Goal: Transaction & Acquisition: Purchase product/service

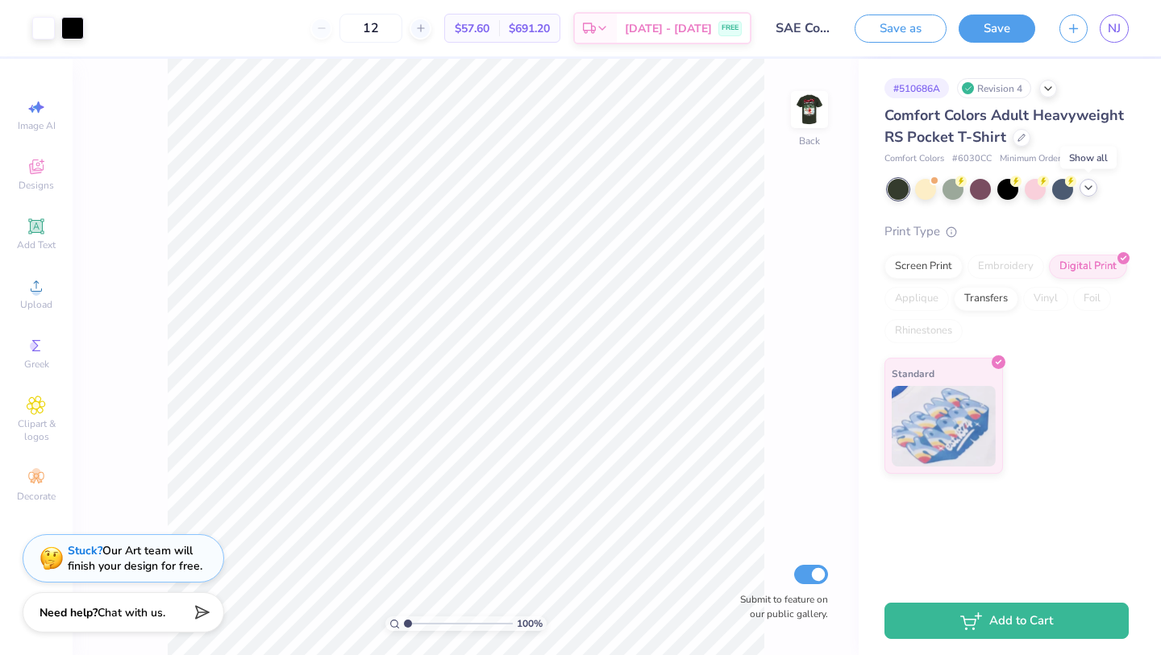
click at [1086, 189] on icon at bounding box center [1088, 187] width 13 height 13
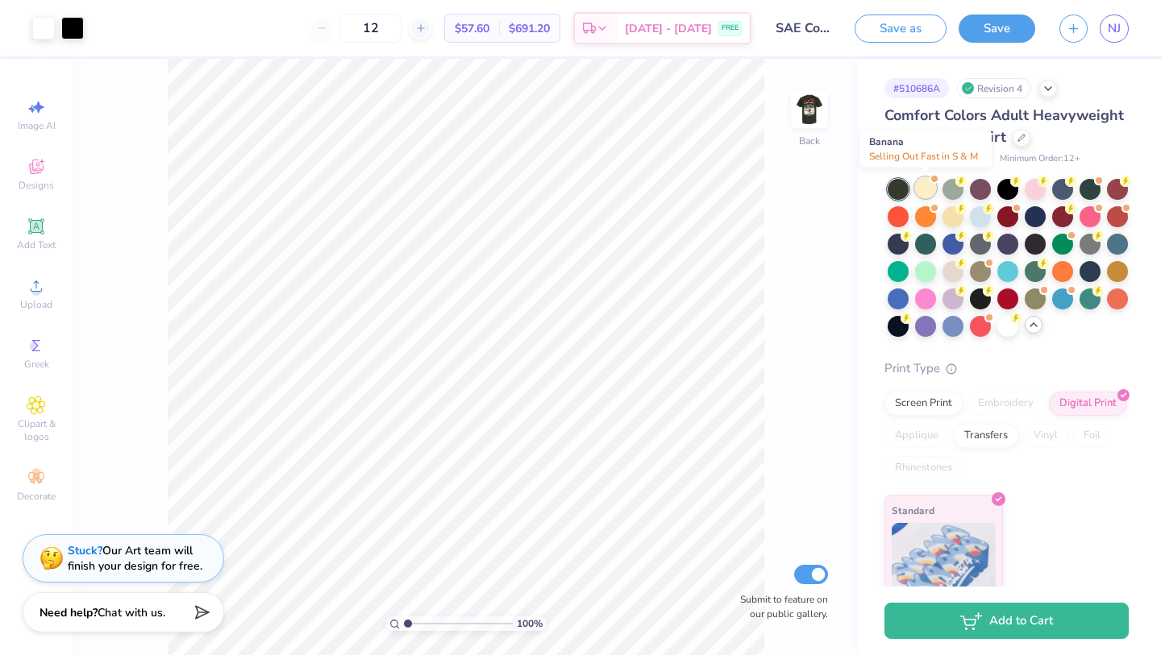
click at [929, 192] on div at bounding box center [925, 187] width 21 height 21
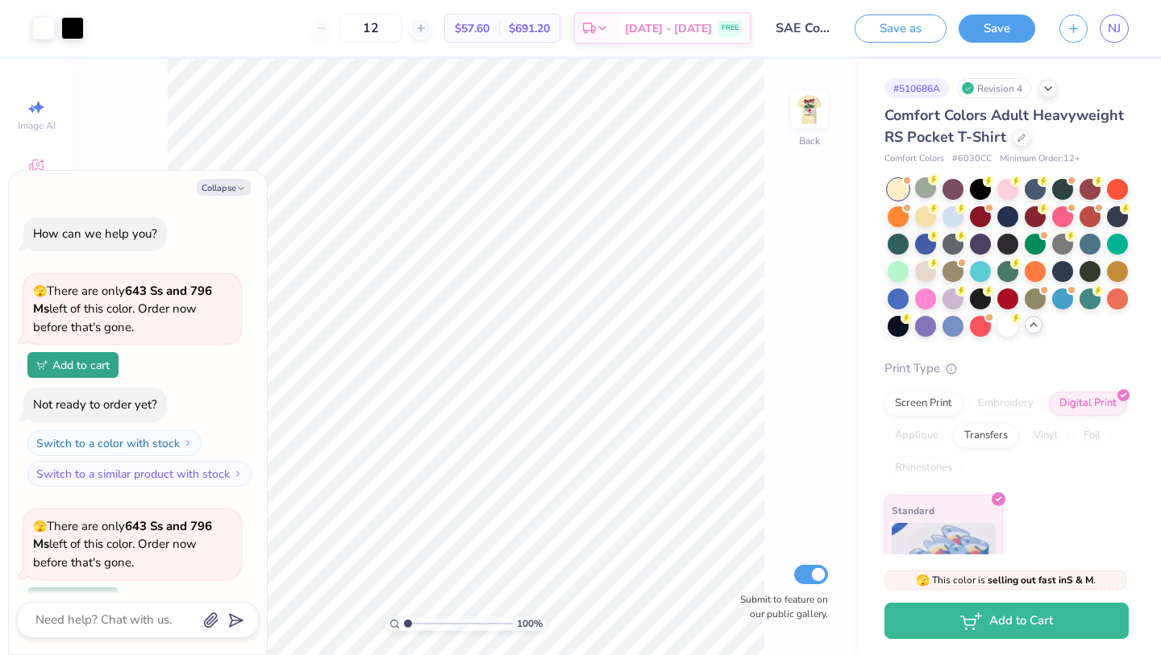
scroll to position [140, 0]
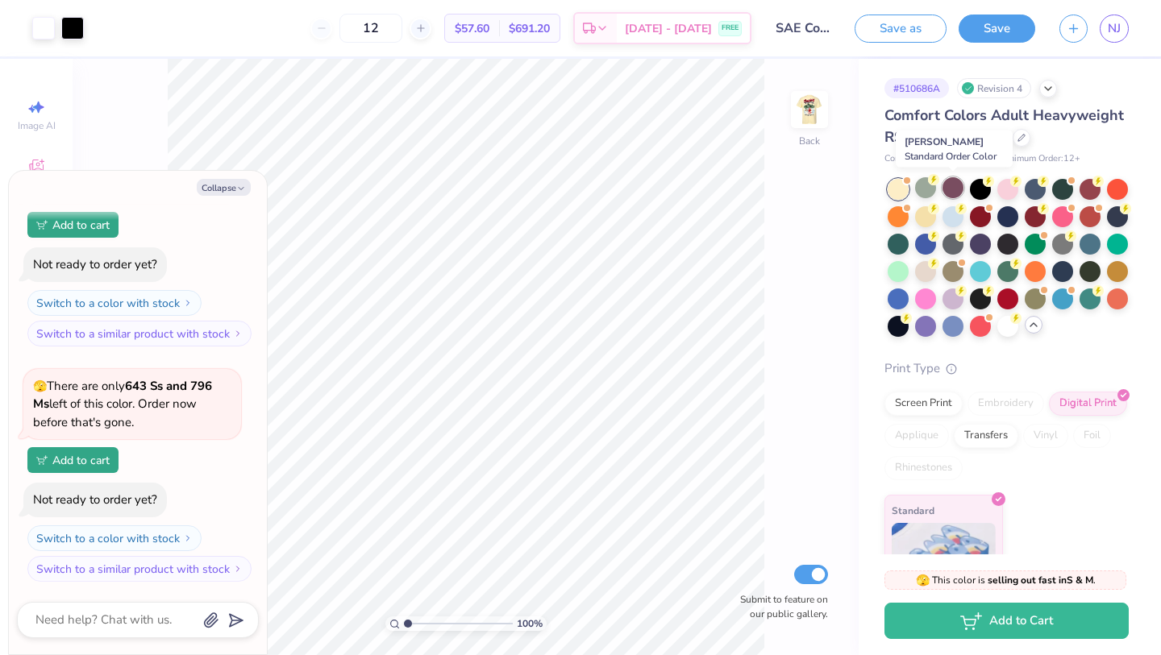
click at [950, 189] on div at bounding box center [952, 187] width 21 height 21
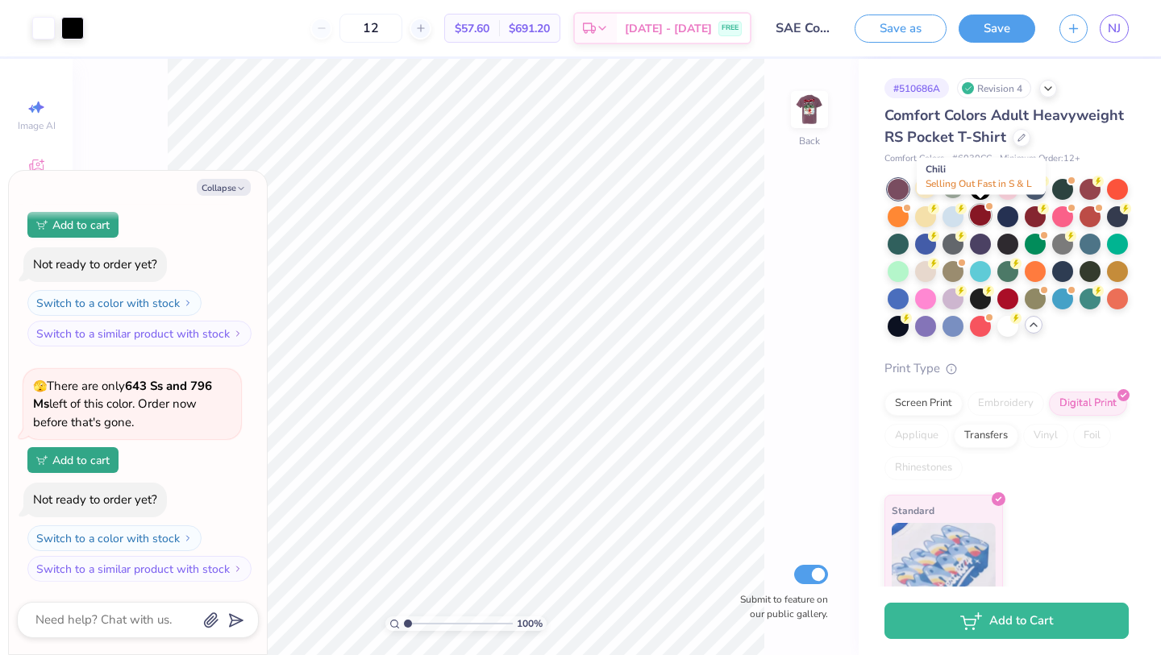
click at [978, 220] on div at bounding box center [980, 215] width 21 height 21
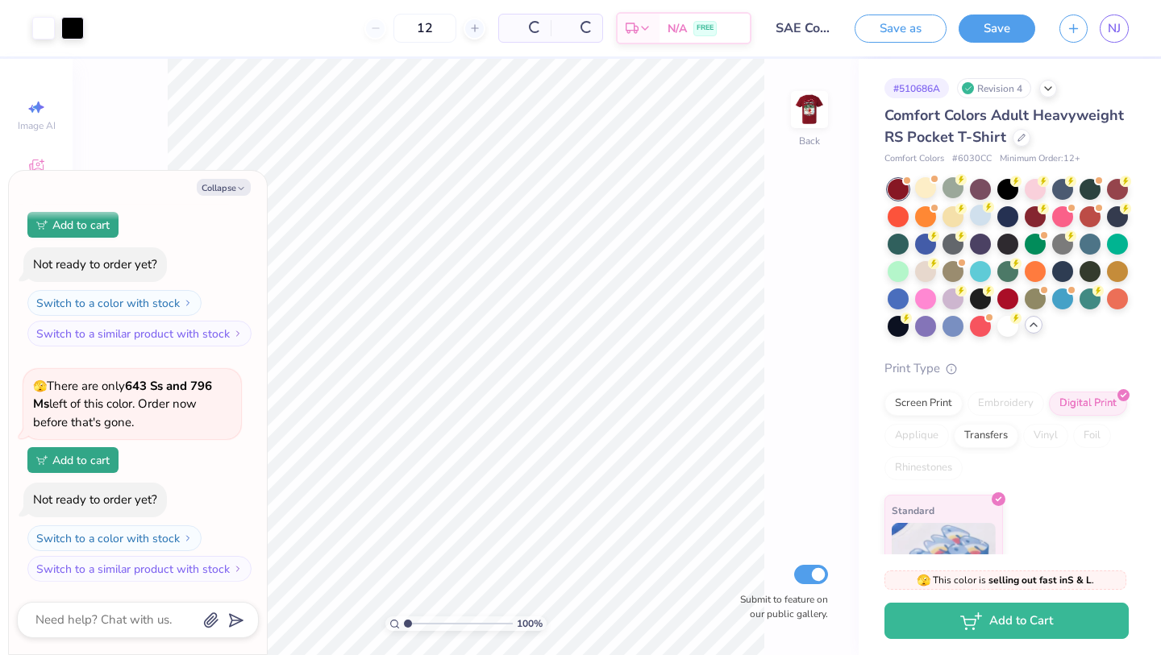
scroll to position [376, 0]
click at [1114, 239] on div at bounding box center [1117, 242] width 21 height 21
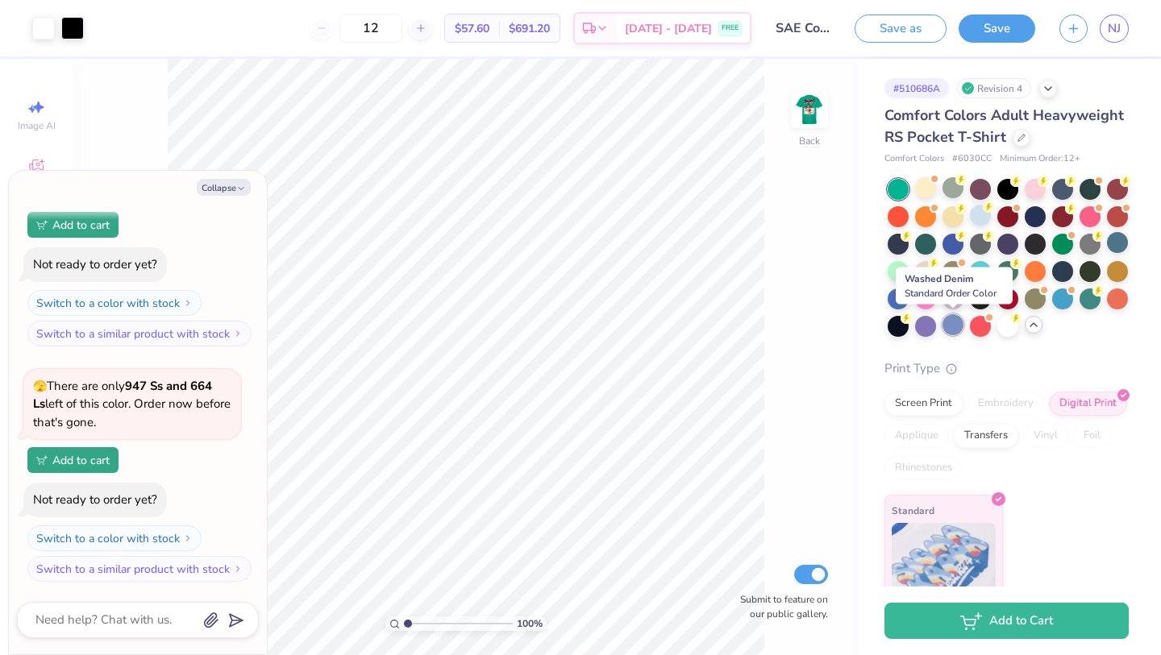
click at [942, 325] on div at bounding box center [952, 324] width 21 height 21
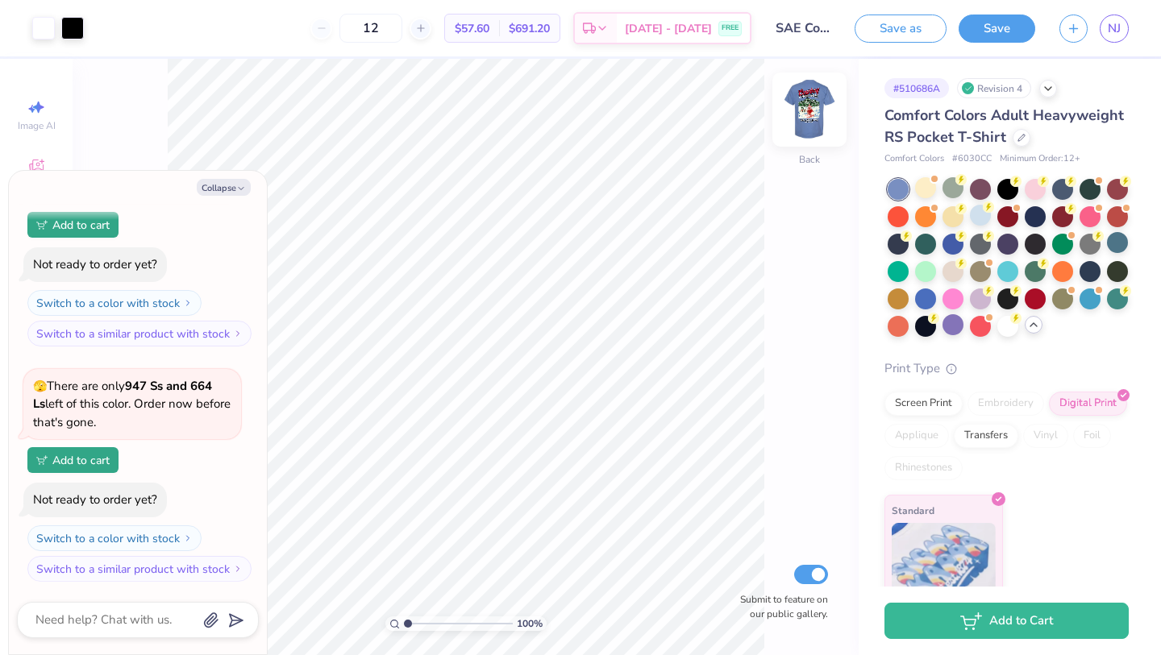
click at [816, 92] on div at bounding box center [809, 110] width 74 height 74
click at [811, 126] on img at bounding box center [809, 109] width 64 height 64
type textarea "x"
type input "0.92"
type input "1.32"
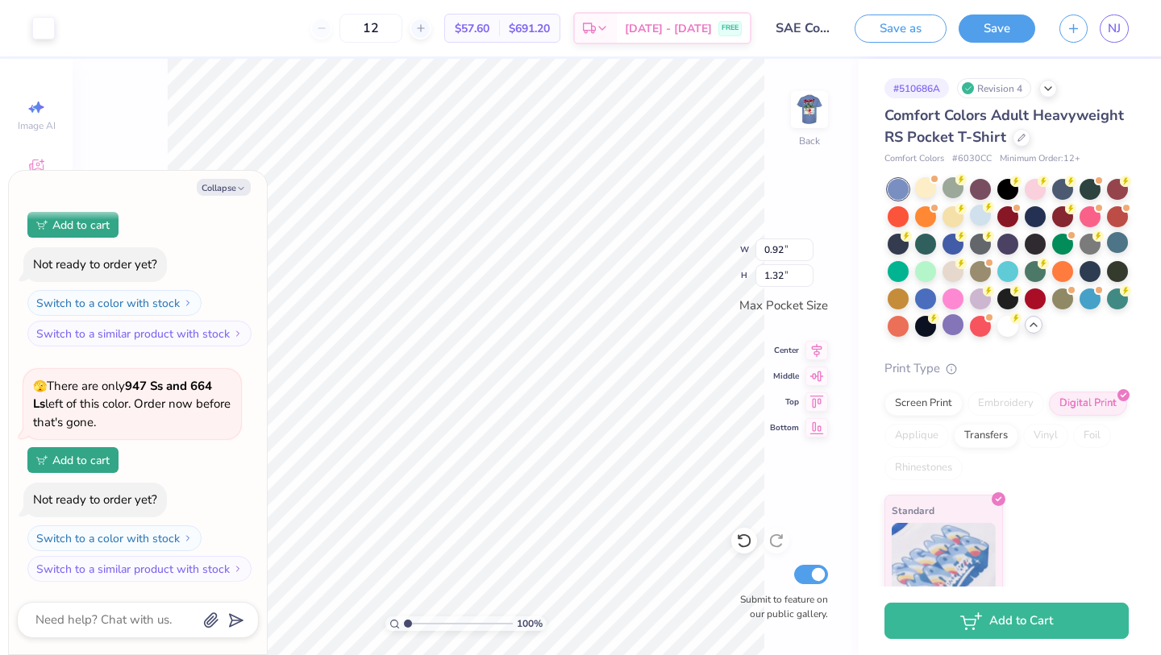
click at [849, 173] on div "100 % Back W 0.92 0.92 " H 1.32 1.32 " Max Pocket Size Center Middle Top Bottom…" at bounding box center [466, 357] width 786 height 596
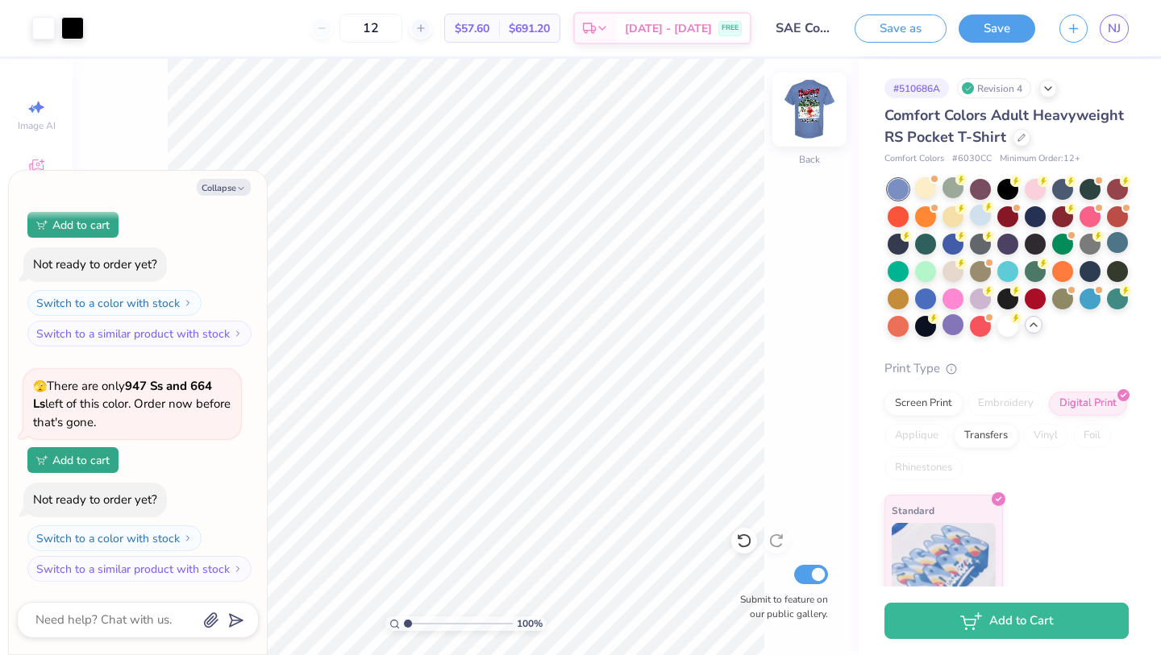
click at [807, 114] on img at bounding box center [809, 109] width 64 height 64
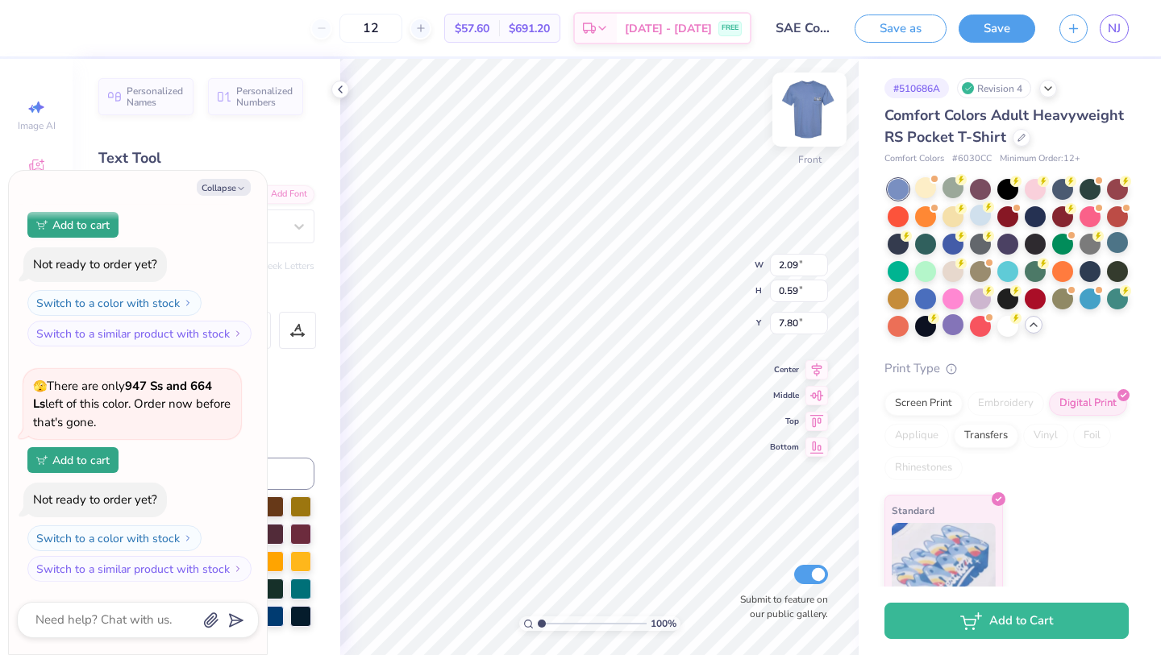
type textarea "x"
type input "10.98"
type input "18.00"
type input "3.00"
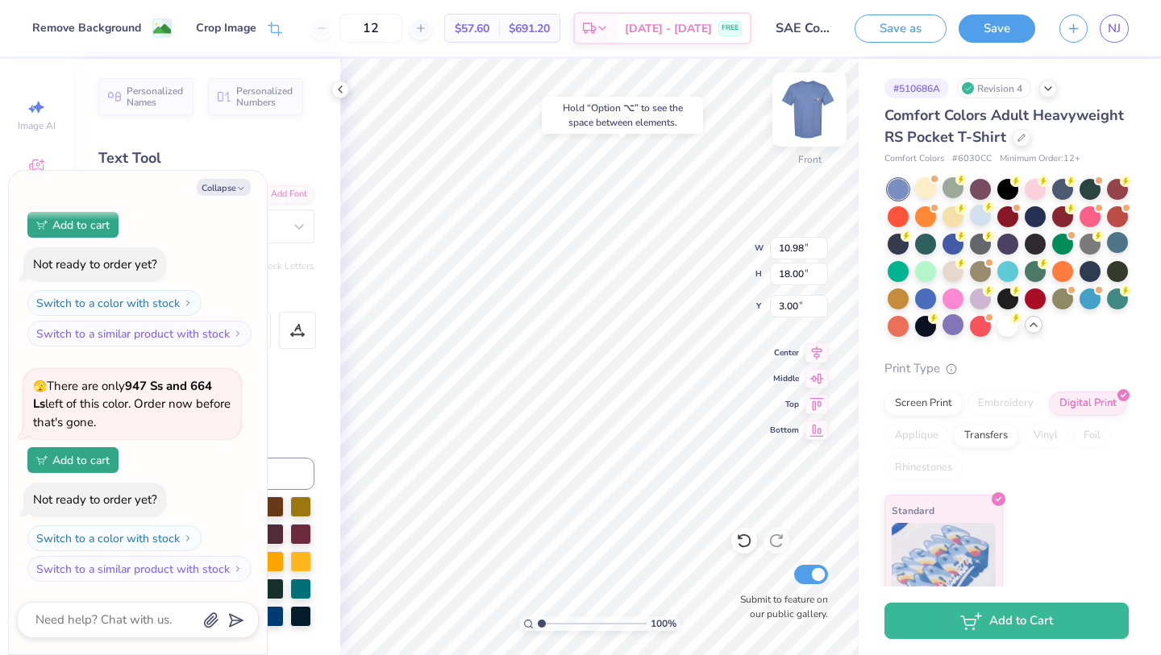
type textarea "x"
type input "2.09"
type input "0.59"
type input "7.80"
type textarea "x"
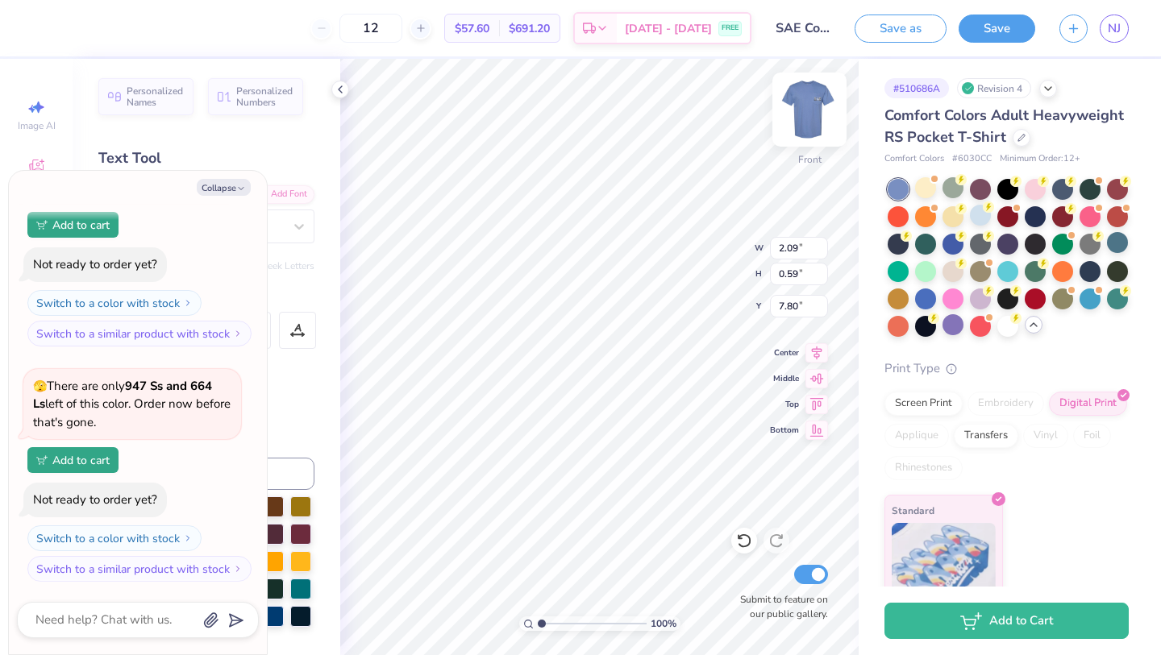
click at [818, 148] on div "100 % Front W 2.09 2.09 " H 0.59 0.59 " Y 7.80 7.80 " Center Middle Top Bottom …" at bounding box center [599, 357] width 518 height 596
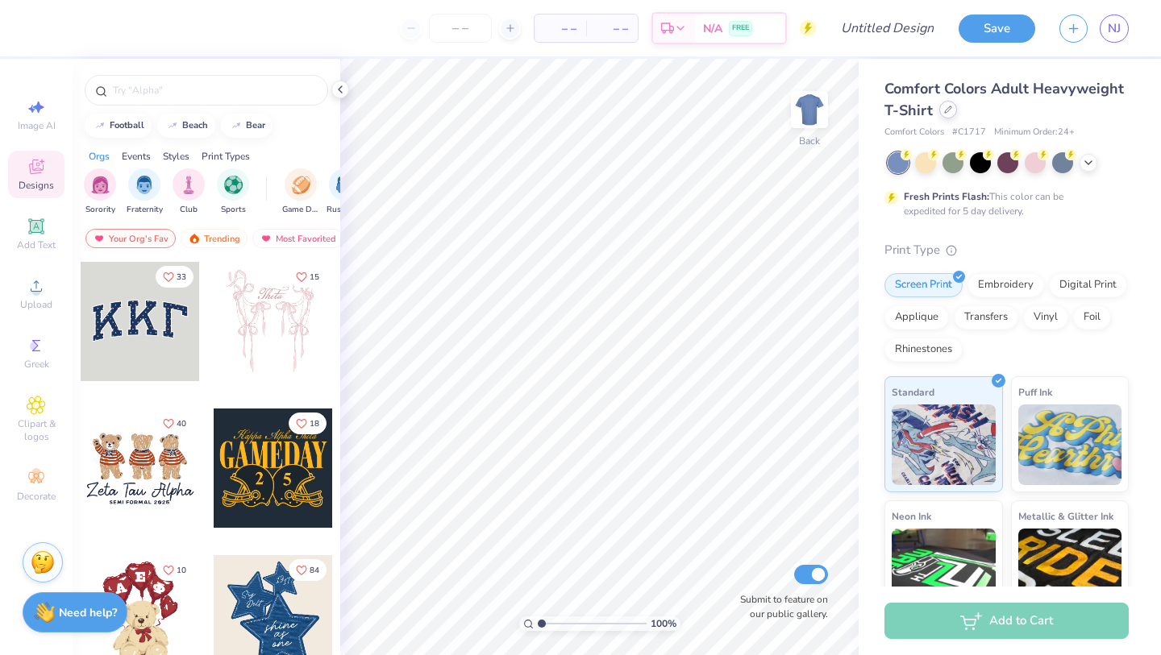
click at [949, 110] on icon at bounding box center [948, 110] width 8 height 8
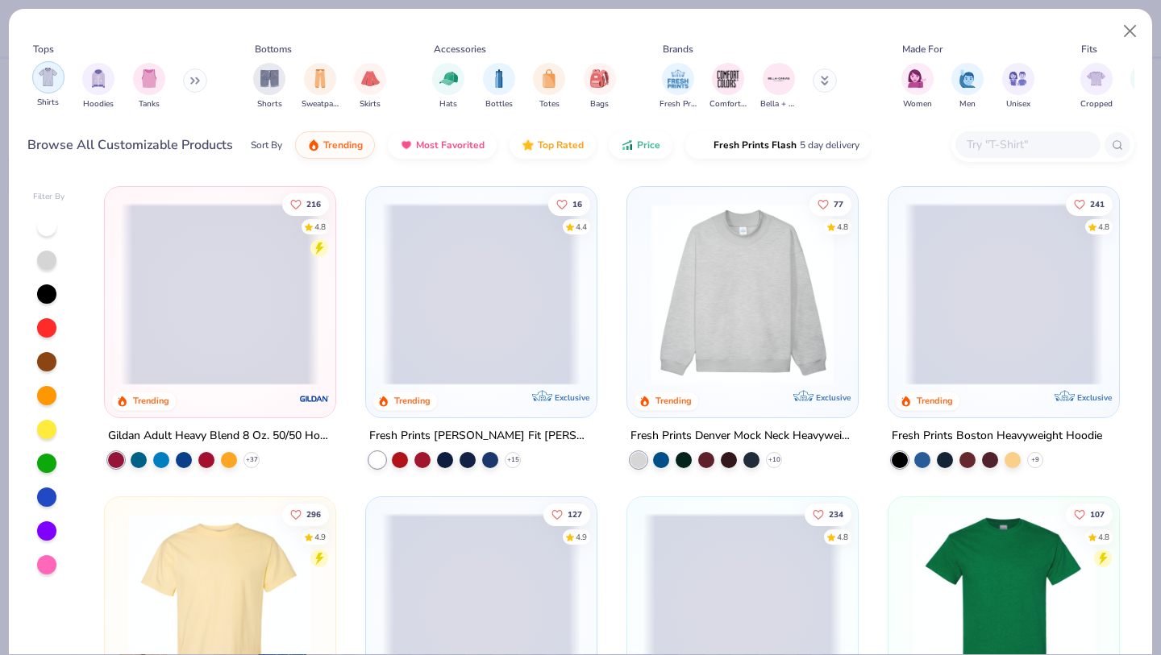
click at [54, 83] on img "filter for Shirts" at bounding box center [48, 77] width 19 height 19
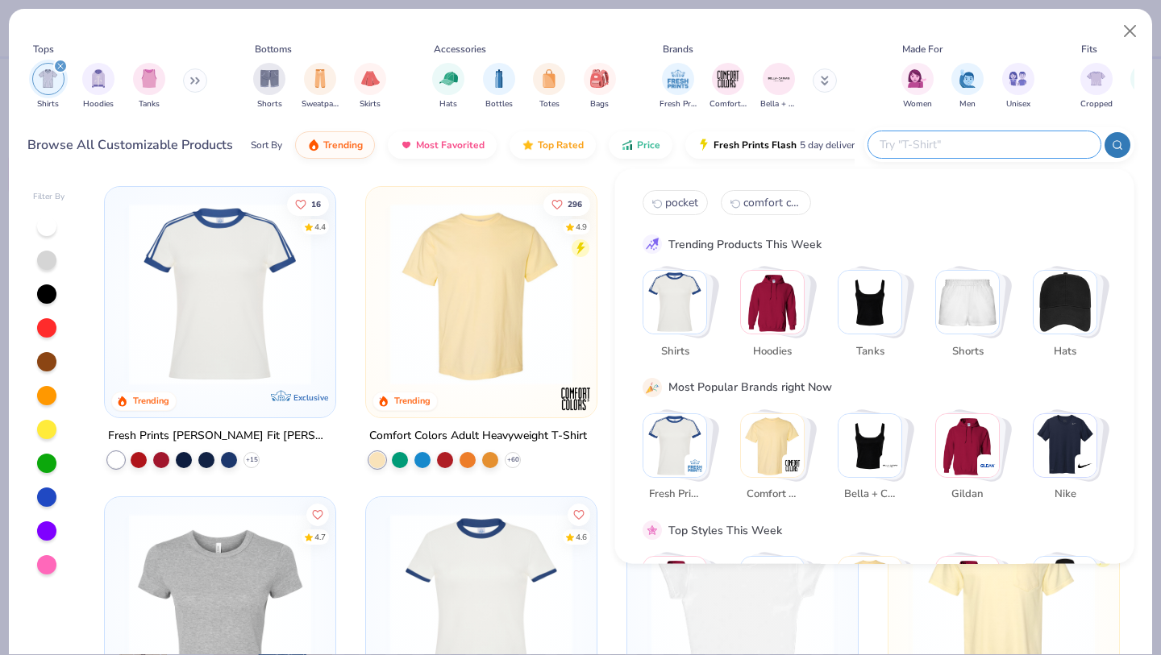
click at [978, 137] on input "text" at bounding box center [983, 144] width 211 height 19
type input "pocket"
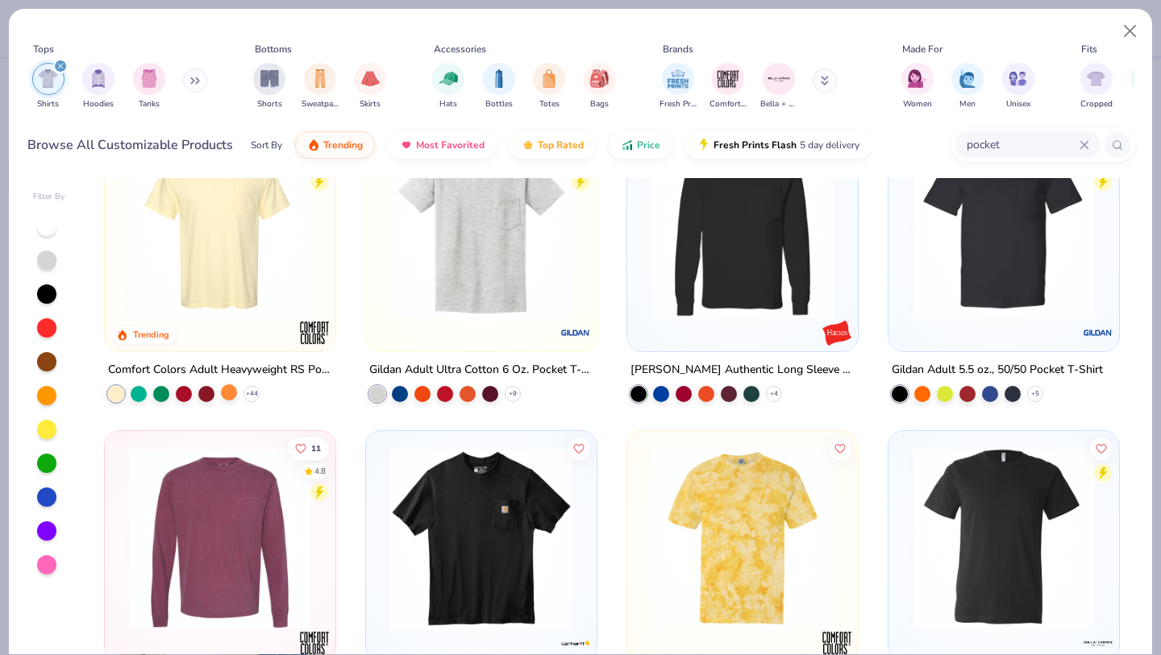
scroll to position [52, 0]
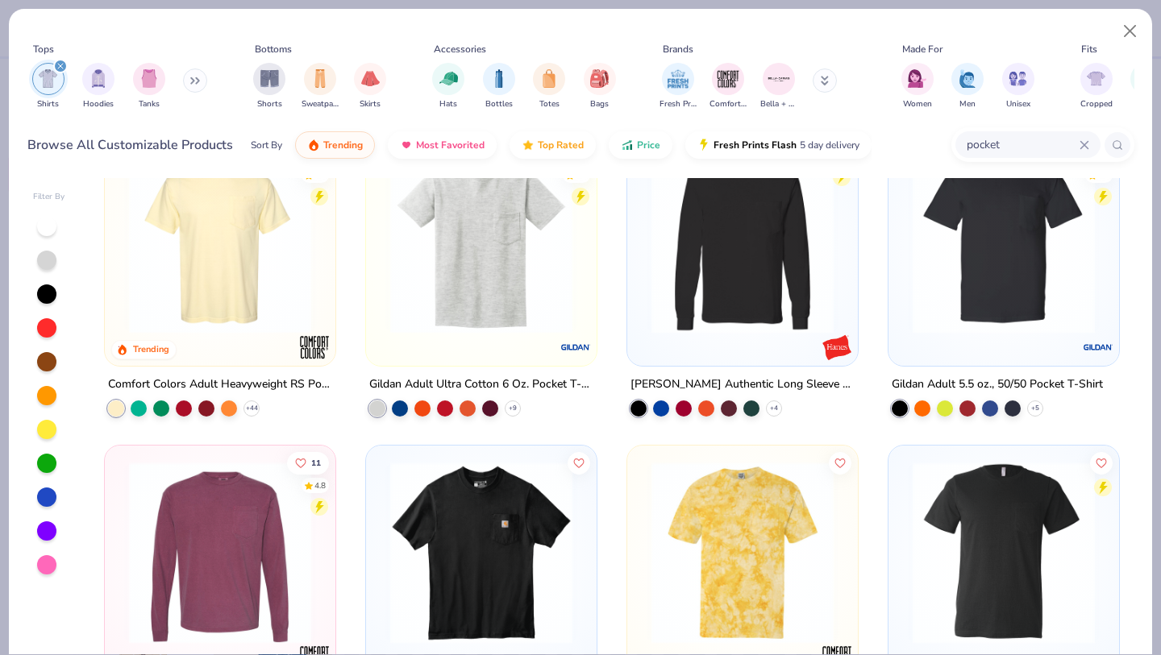
click at [242, 268] on img at bounding box center [220, 243] width 198 height 182
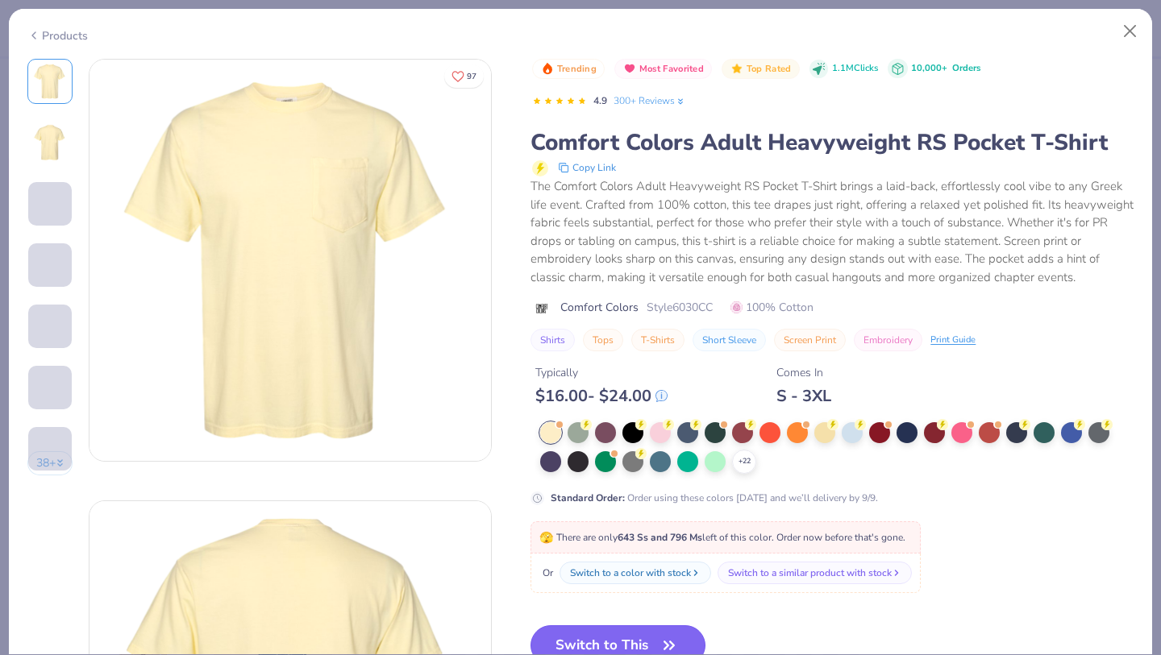
click at [647, 634] on button "Switch to This" at bounding box center [617, 645] width 175 height 40
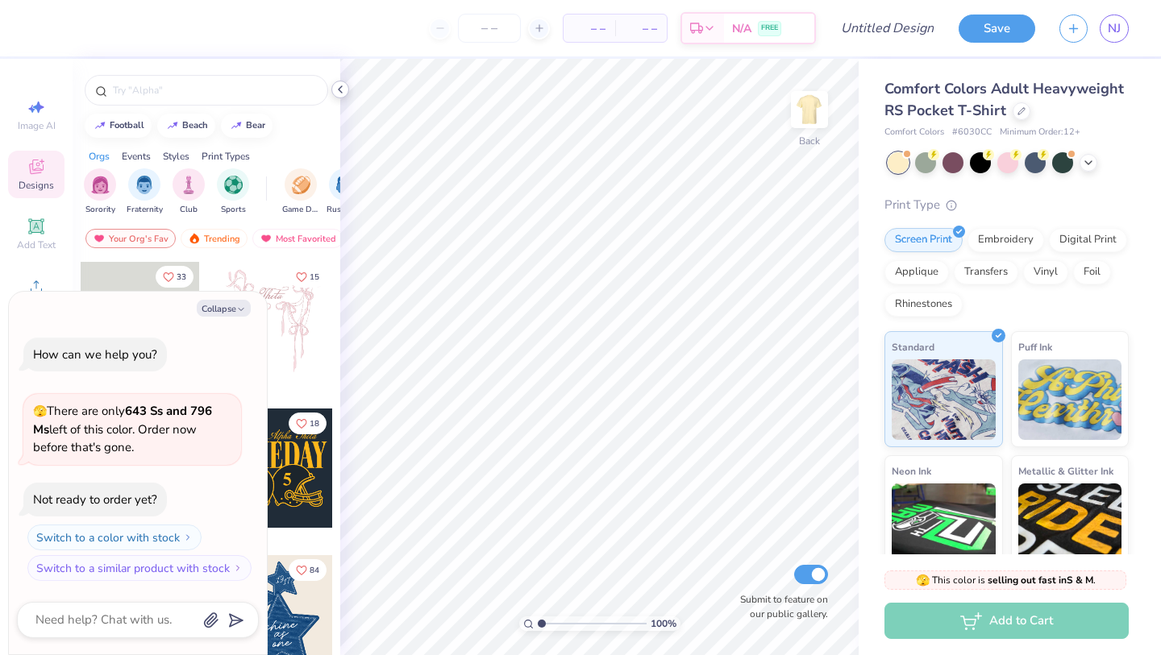
click at [339, 92] on icon at bounding box center [340, 89] width 13 height 13
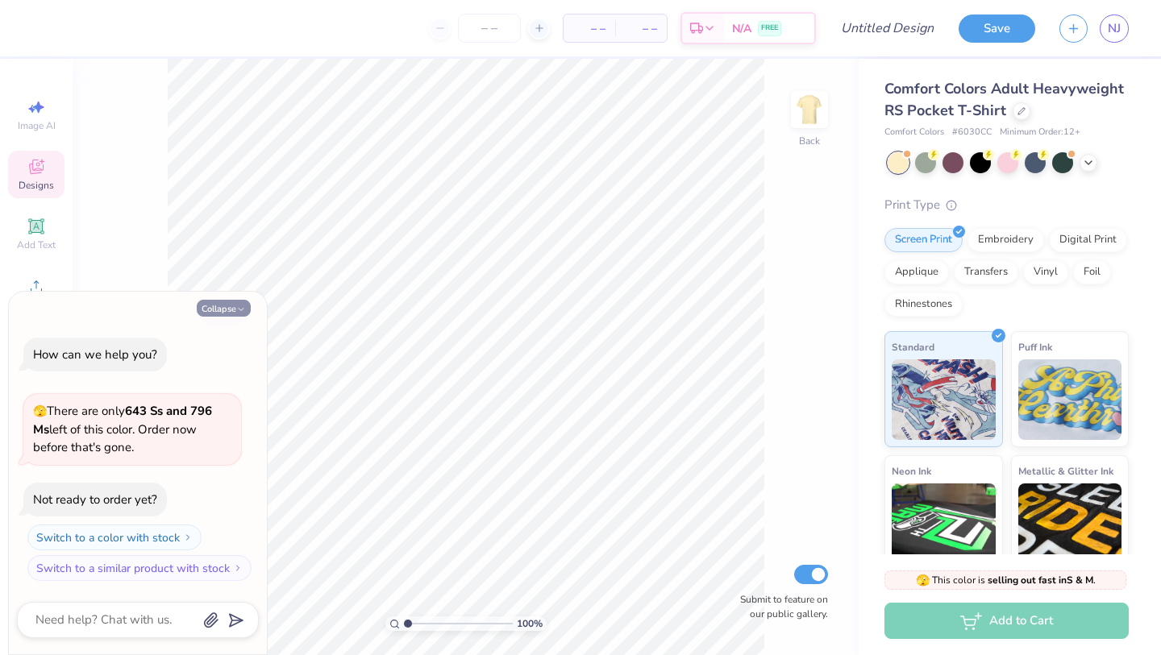
click at [230, 311] on button "Collapse" at bounding box center [224, 308] width 54 height 17
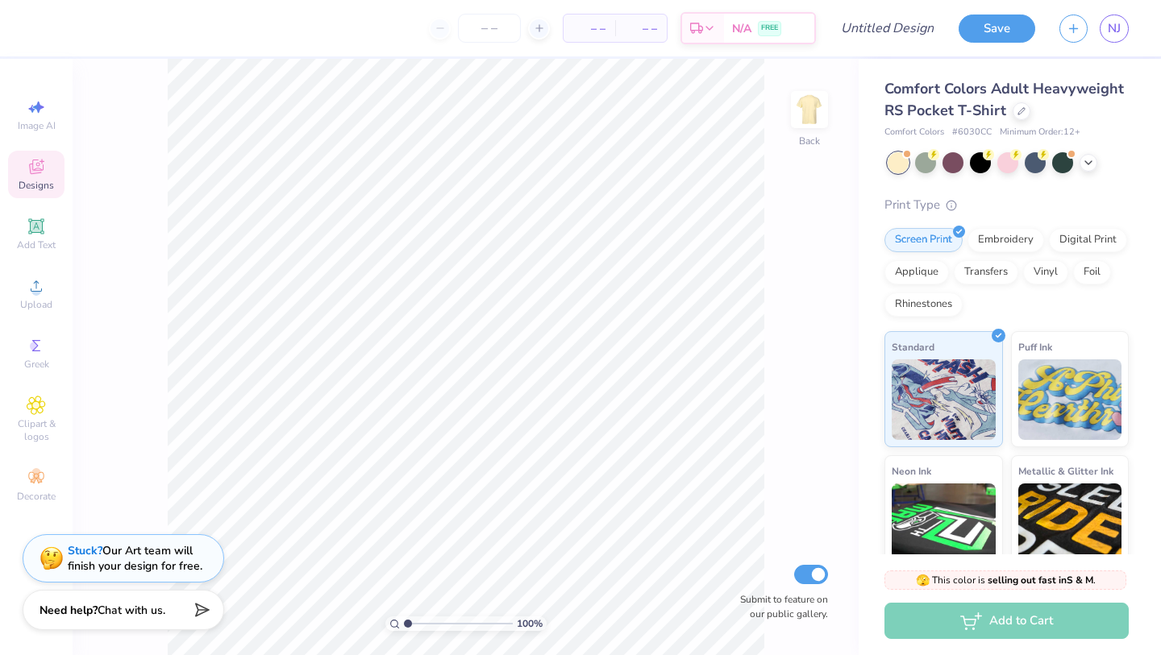
click at [160, 603] on div "Need help? Chat with us." at bounding box center [123, 610] width 201 height 40
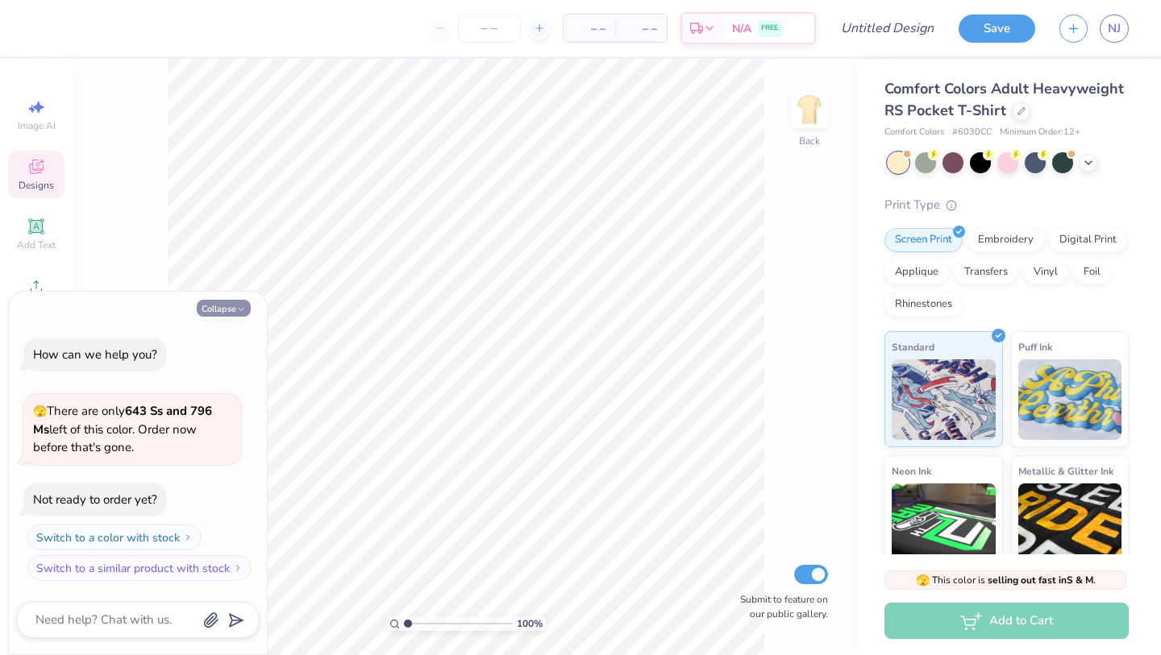
click at [226, 303] on button "Collapse" at bounding box center [224, 308] width 54 height 17
type textarea "x"
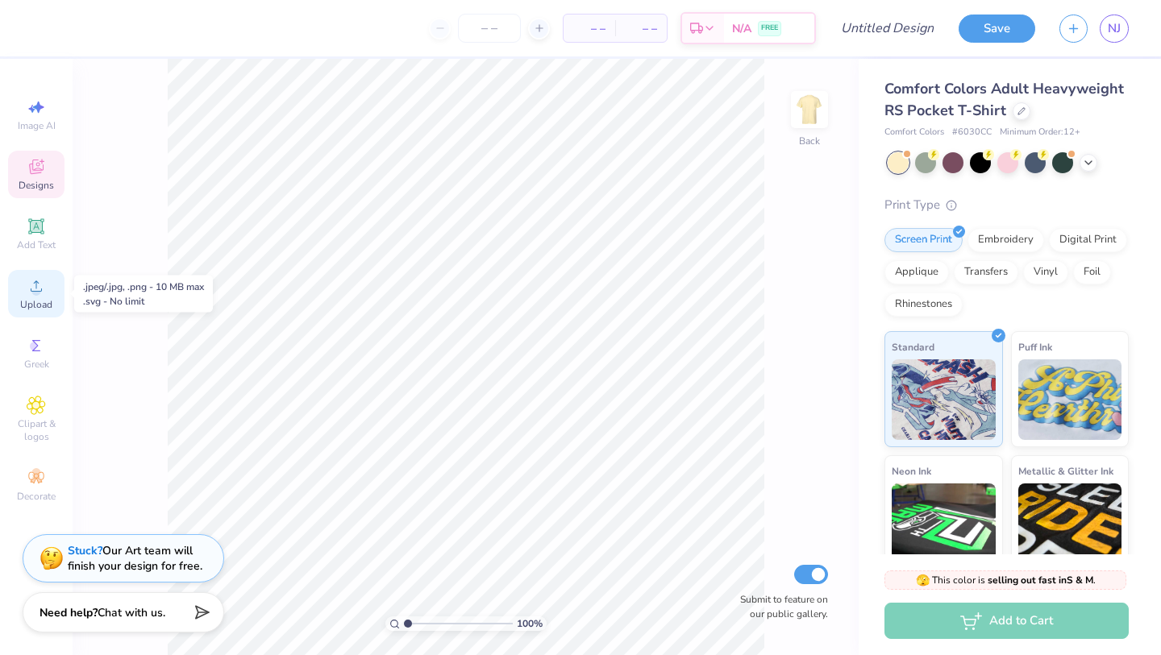
click at [37, 299] on span "Upload" at bounding box center [36, 304] width 32 height 13
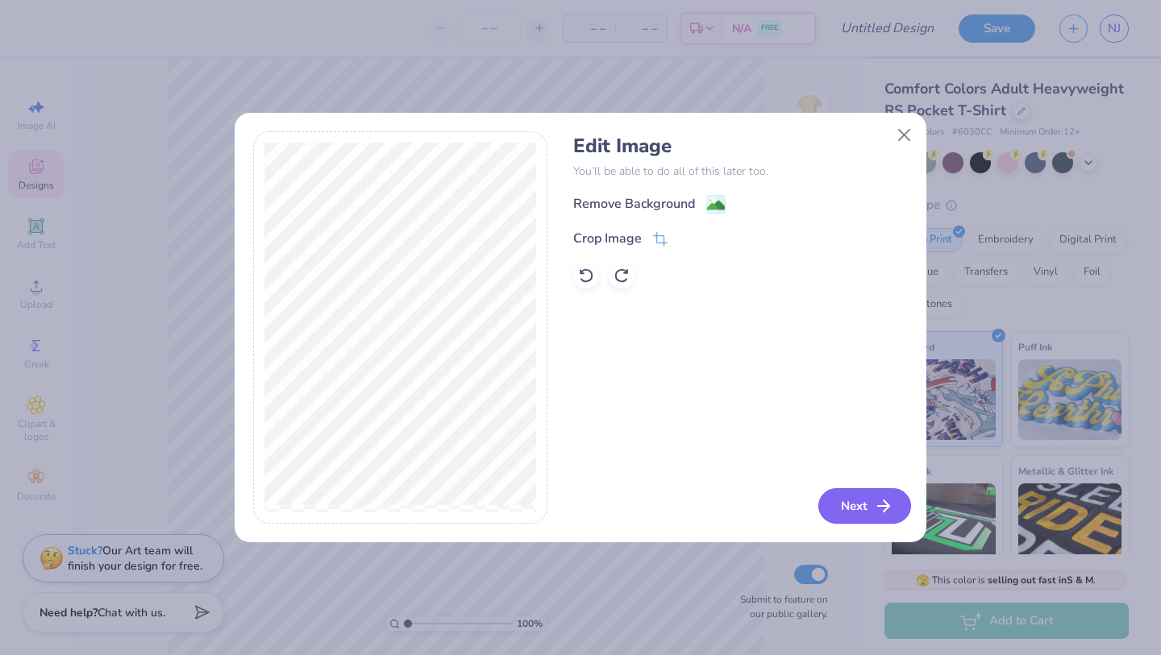
click at [864, 501] on button "Next" at bounding box center [864, 505] width 93 height 35
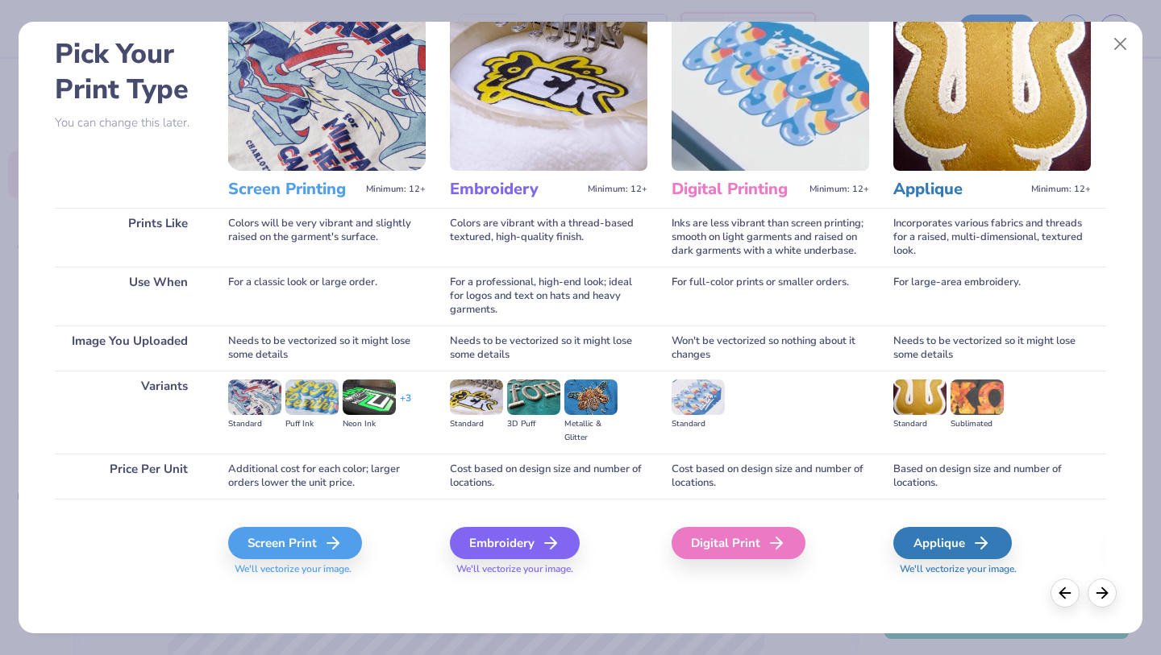
scroll to position [20, 0]
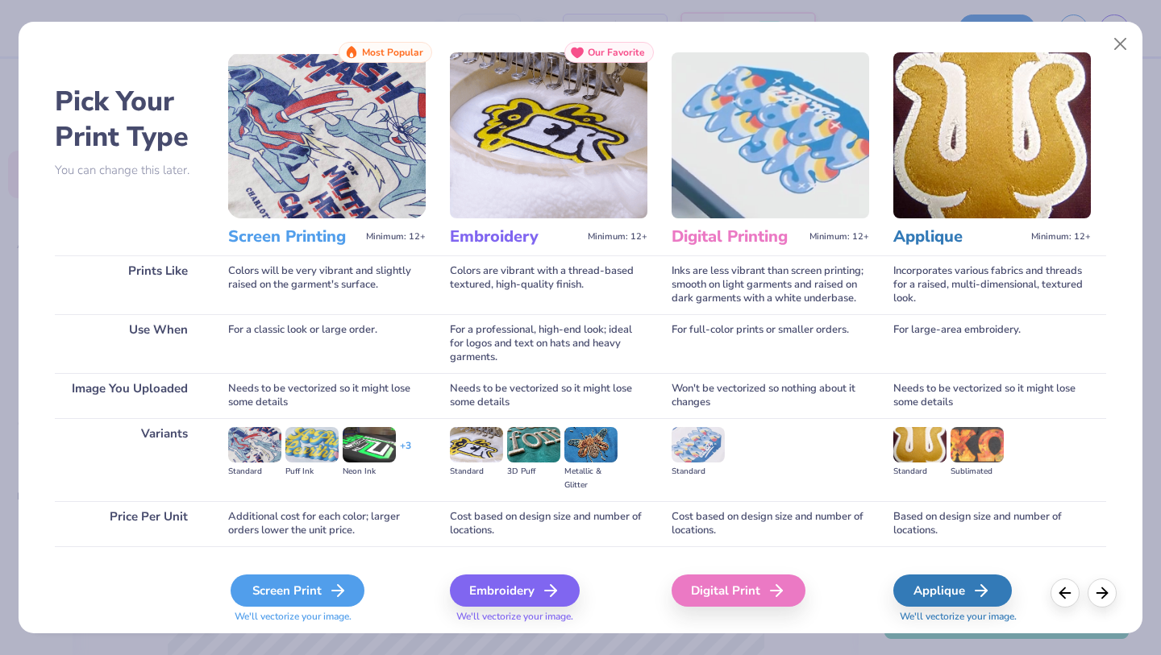
click at [328, 587] on icon at bounding box center [337, 590] width 19 height 19
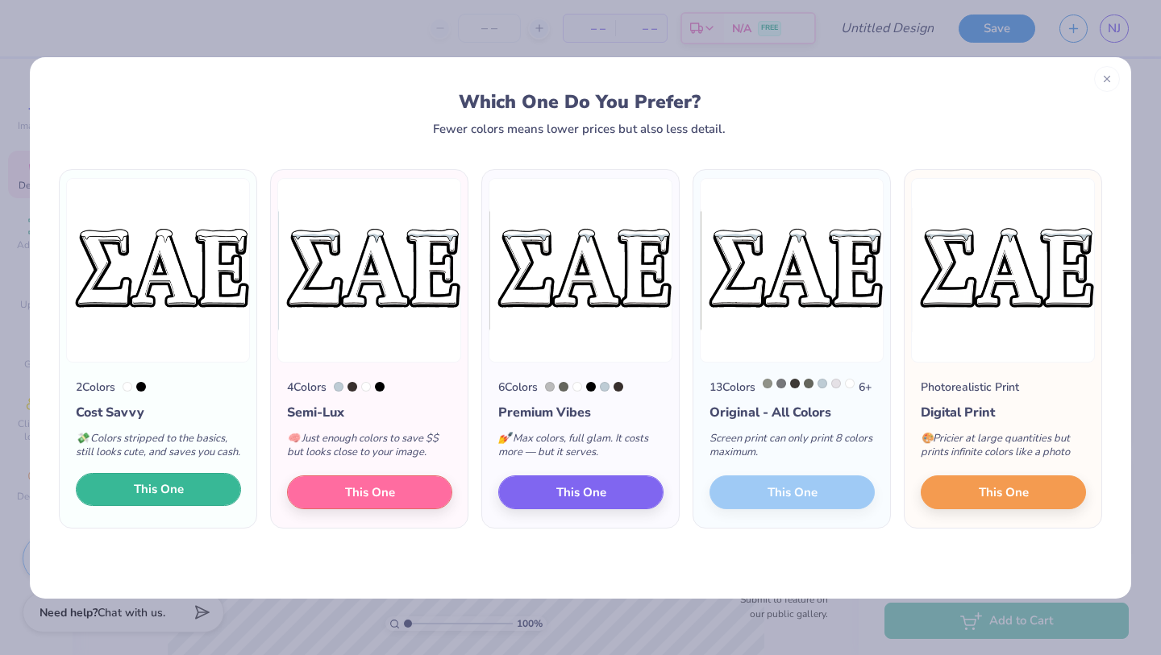
click at [182, 499] on span "This One" at bounding box center [159, 489] width 50 height 19
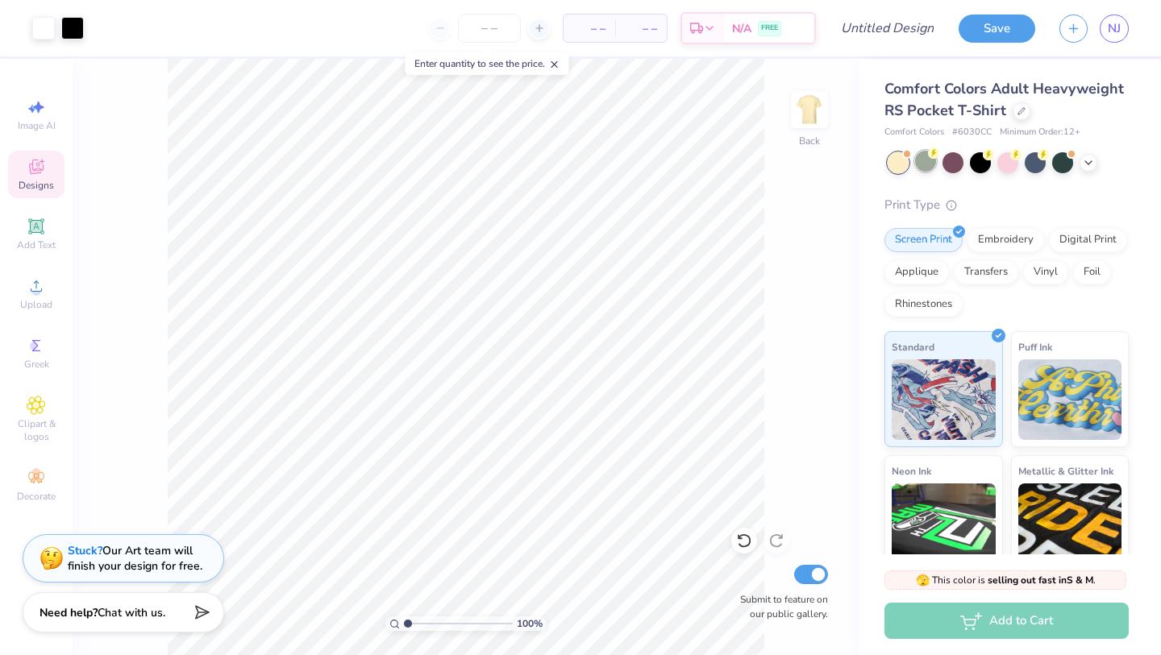
click at [931, 165] on div at bounding box center [925, 161] width 21 height 21
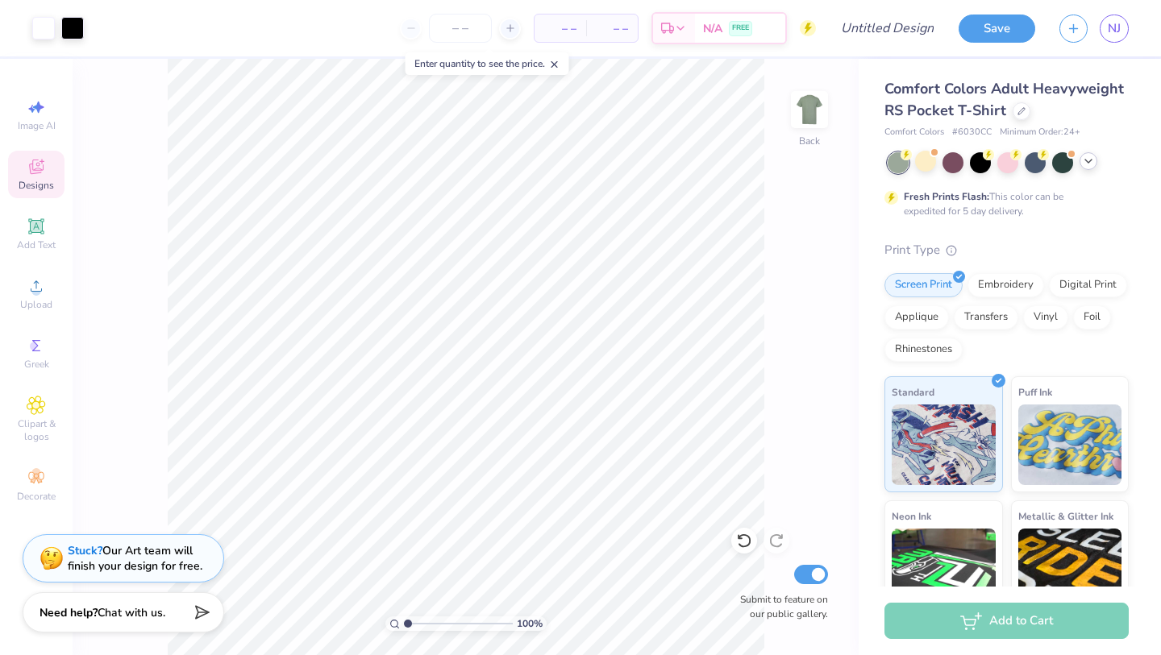
click at [1089, 164] on icon at bounding box center [1088, 161] width 13 height 13
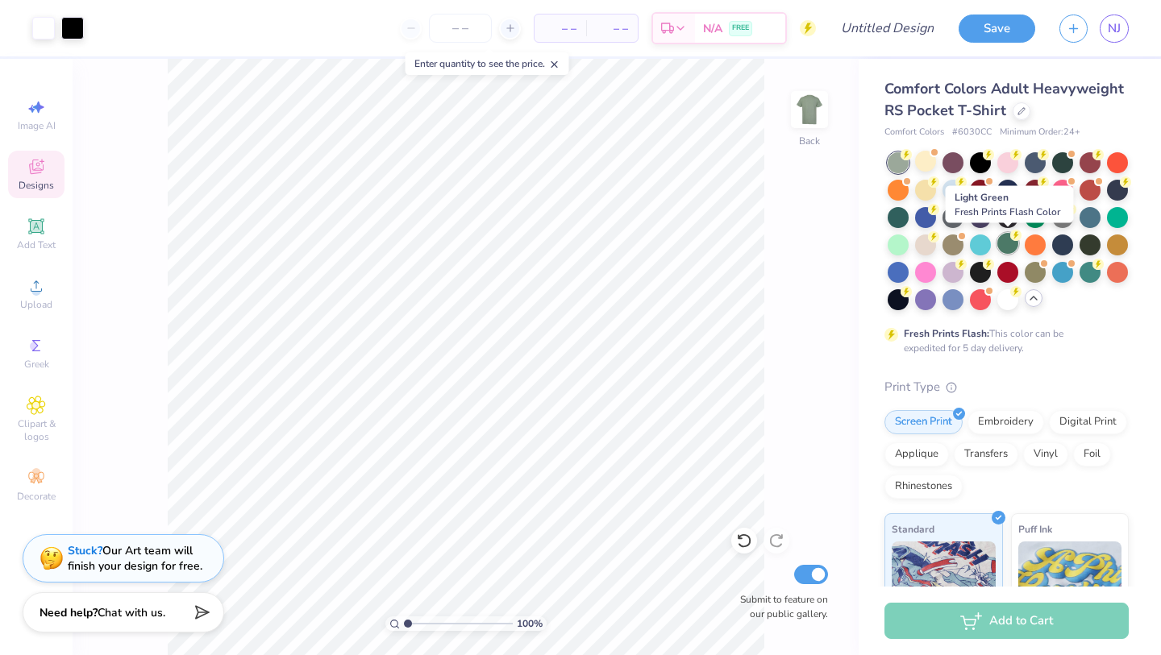
click at [1007, 249] on div at bounding box center [1007, 243] width 21 height 21
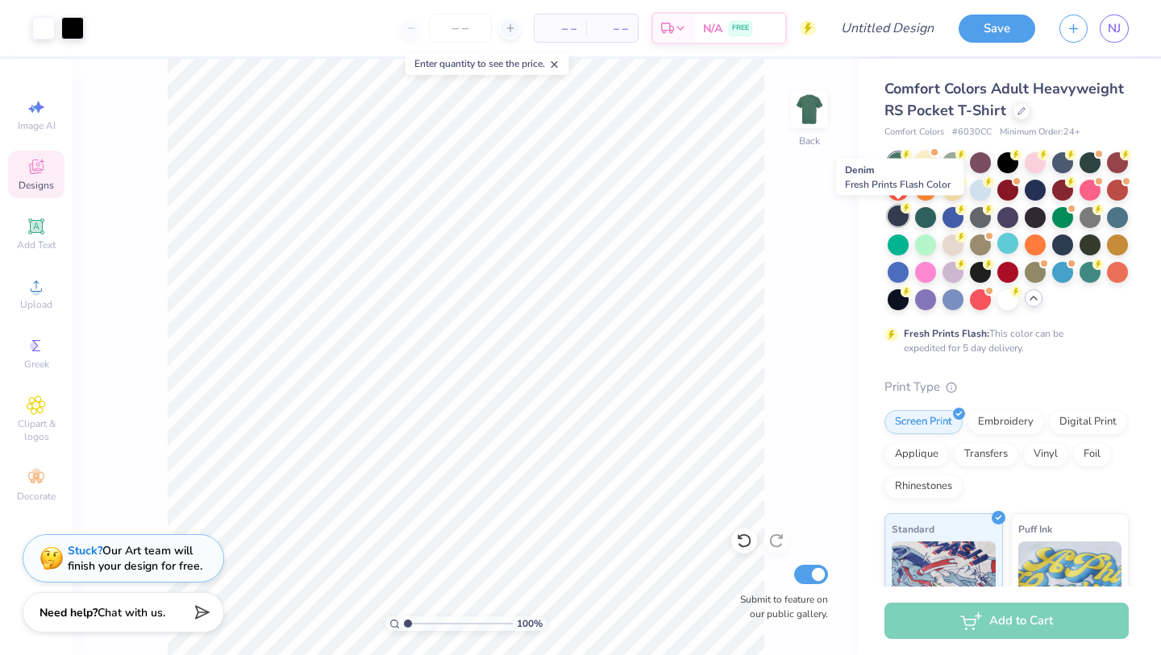
click at [901, 215] on div at bounding box center [897, 216] width 21 height 21
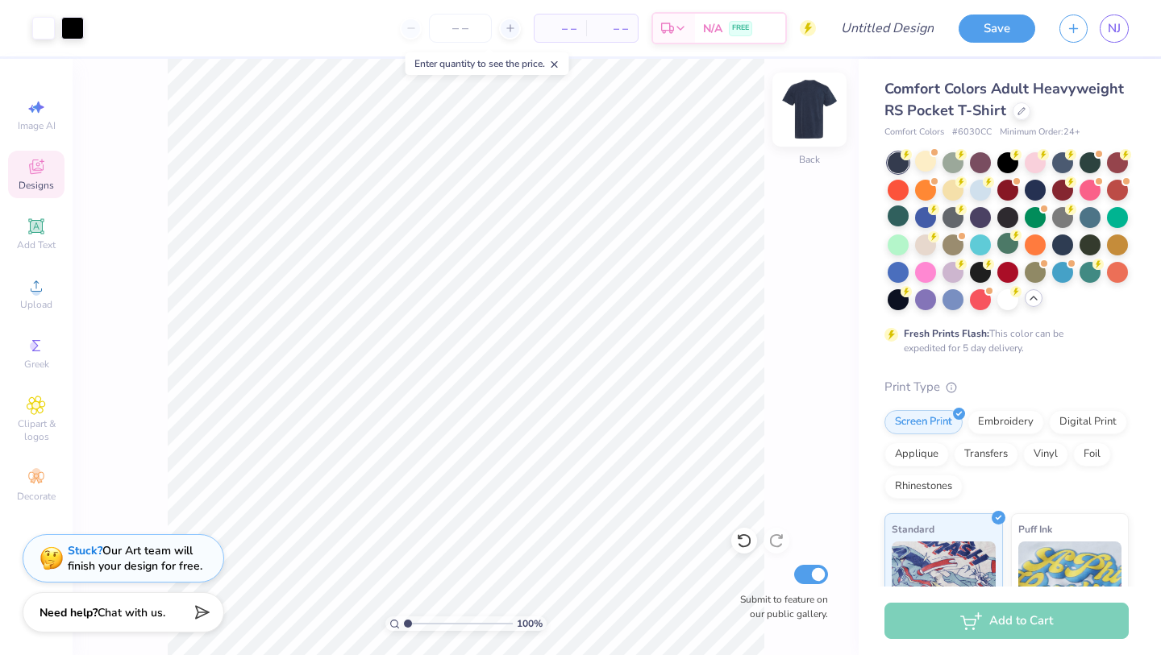
click at [816, 108] on img at bounding box center [809, 109] width 64 height 64
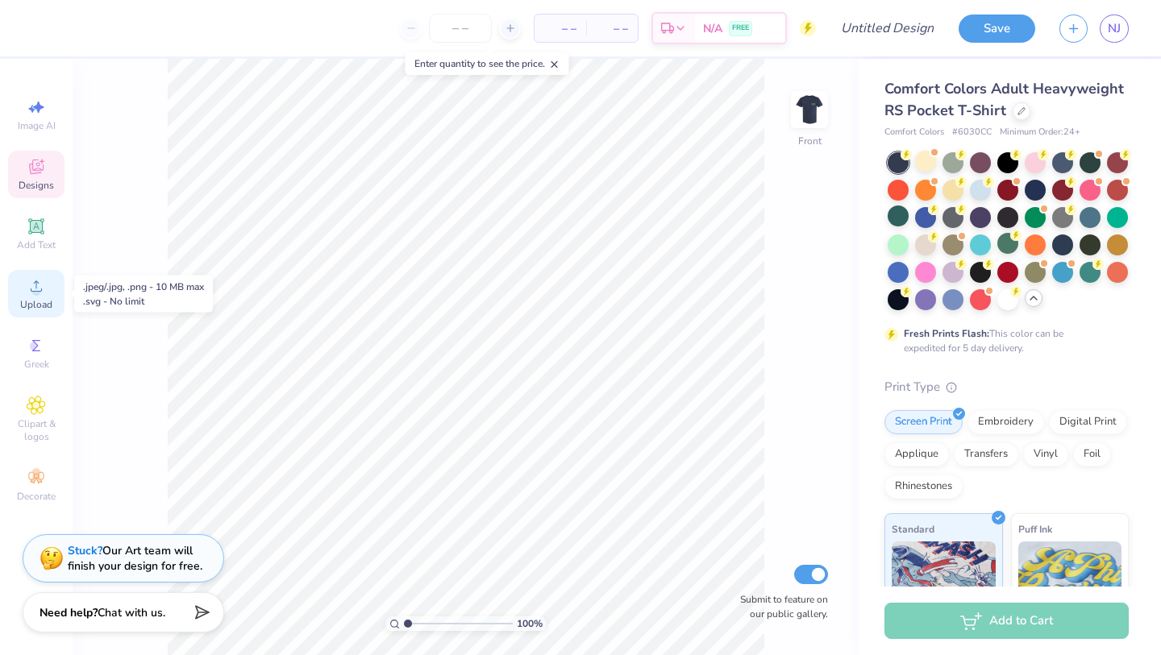
click at [27, 291] on icon at bounding box center [36, 285] width 19 height 19
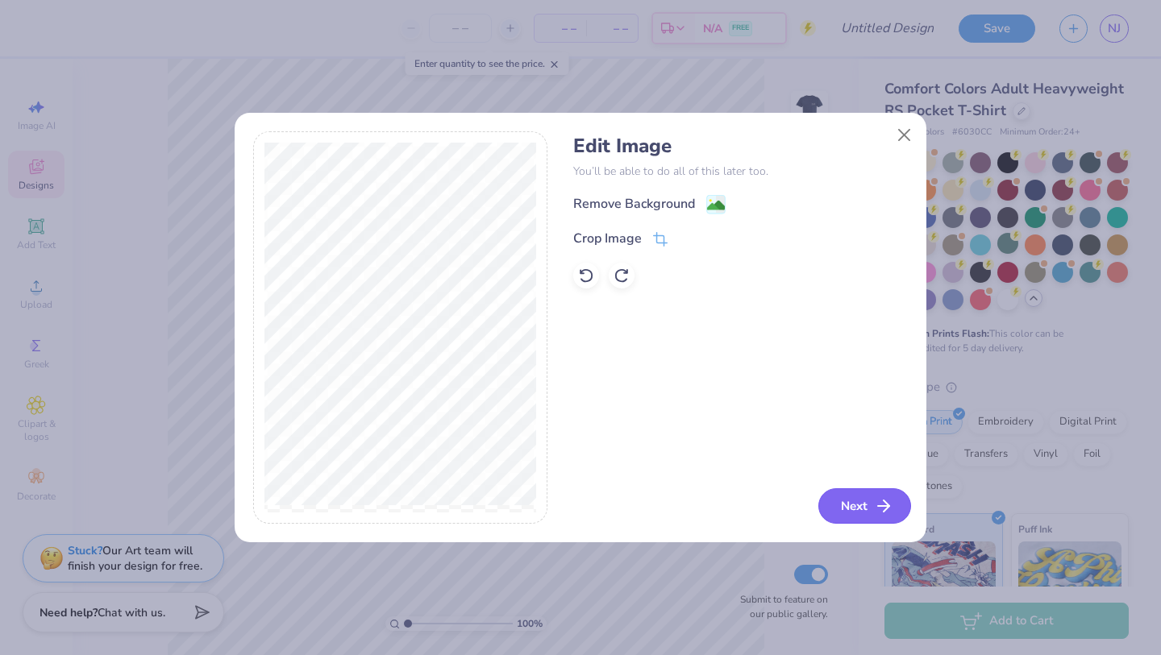
click at [859, 497] on button "Next" at bounding box center [864, 505] width 93 height 35
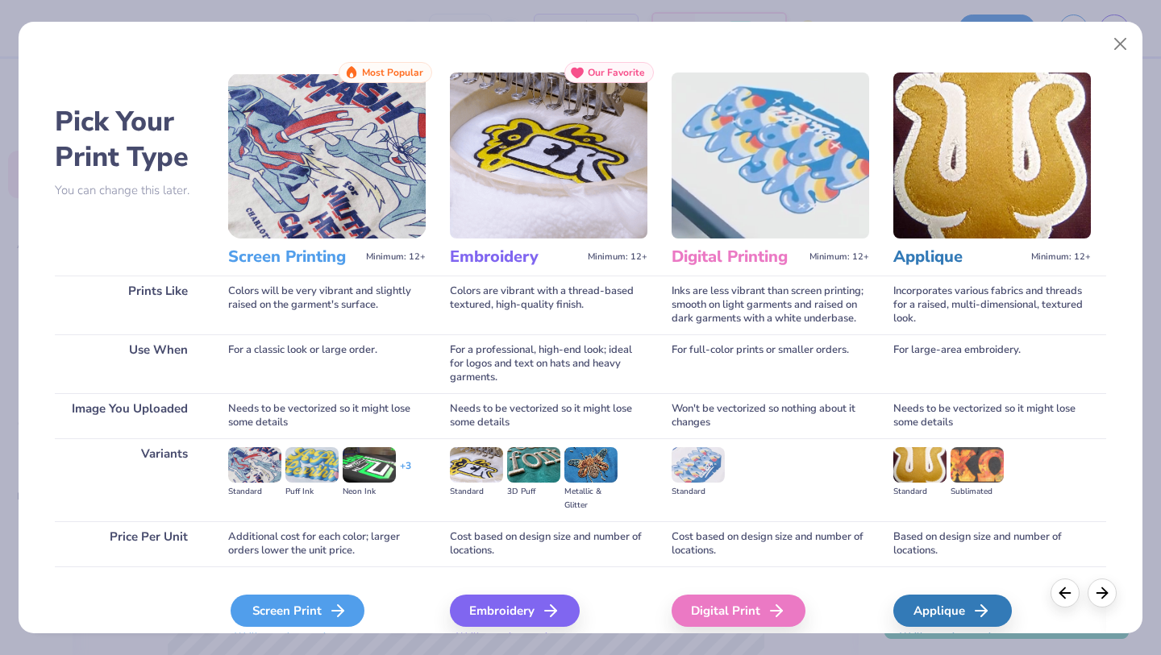
click at [335, 609] on icon at bounding box center [337, 610] width 19 height 19
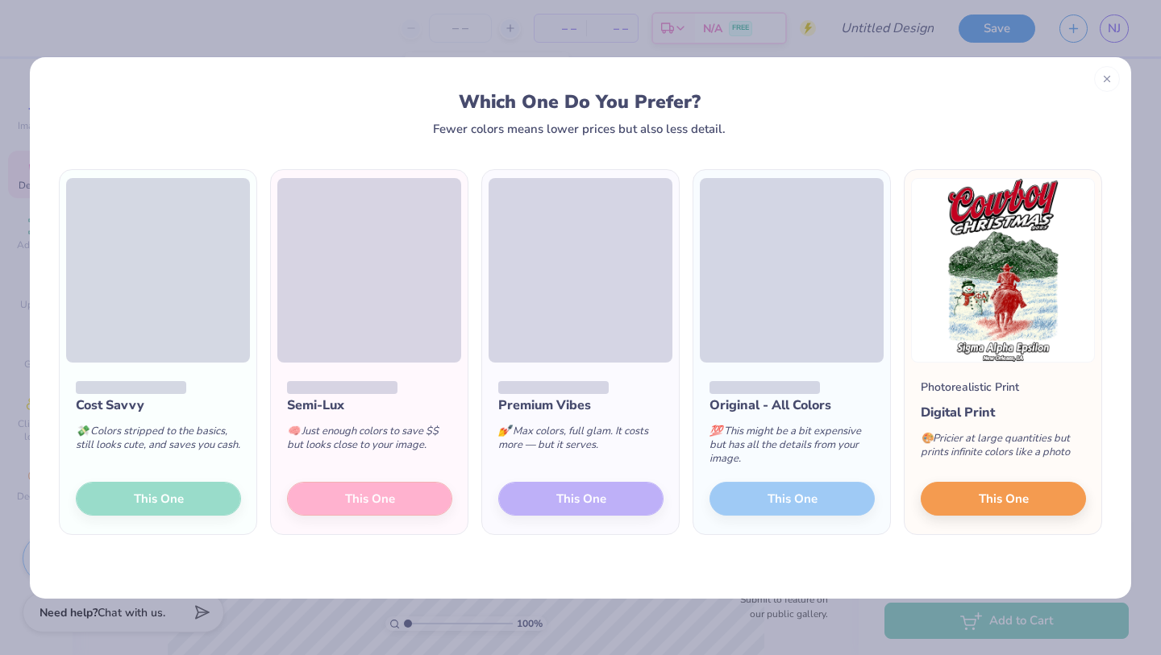
click at [168, 488] on div "Cost Savvy 💸 Colors stripped to the basics, still looks cute, and saves you cas…" at bounding box center [158, 449] width 197 height 172
click at [1101, 77] on icon at bounding box center [1106, 78] width 11 height 11
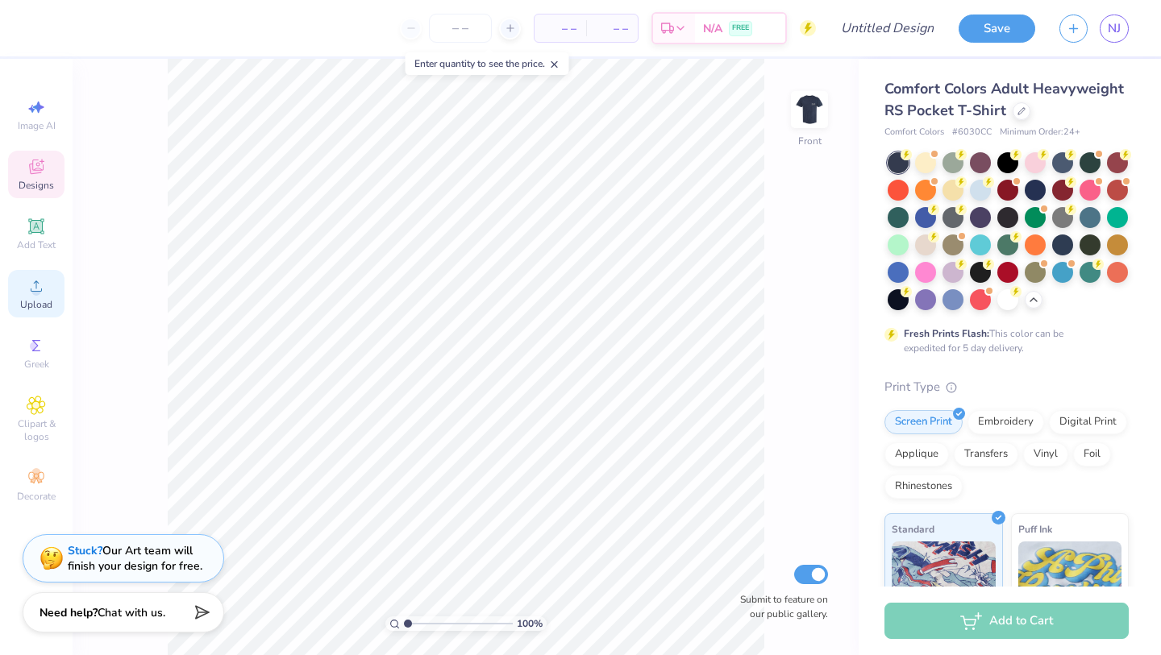
click at [44, 289] on icon at bounding box center [36, 285] width 19 height 19
